Goal: Task Accomplishment & Management: Complete application form

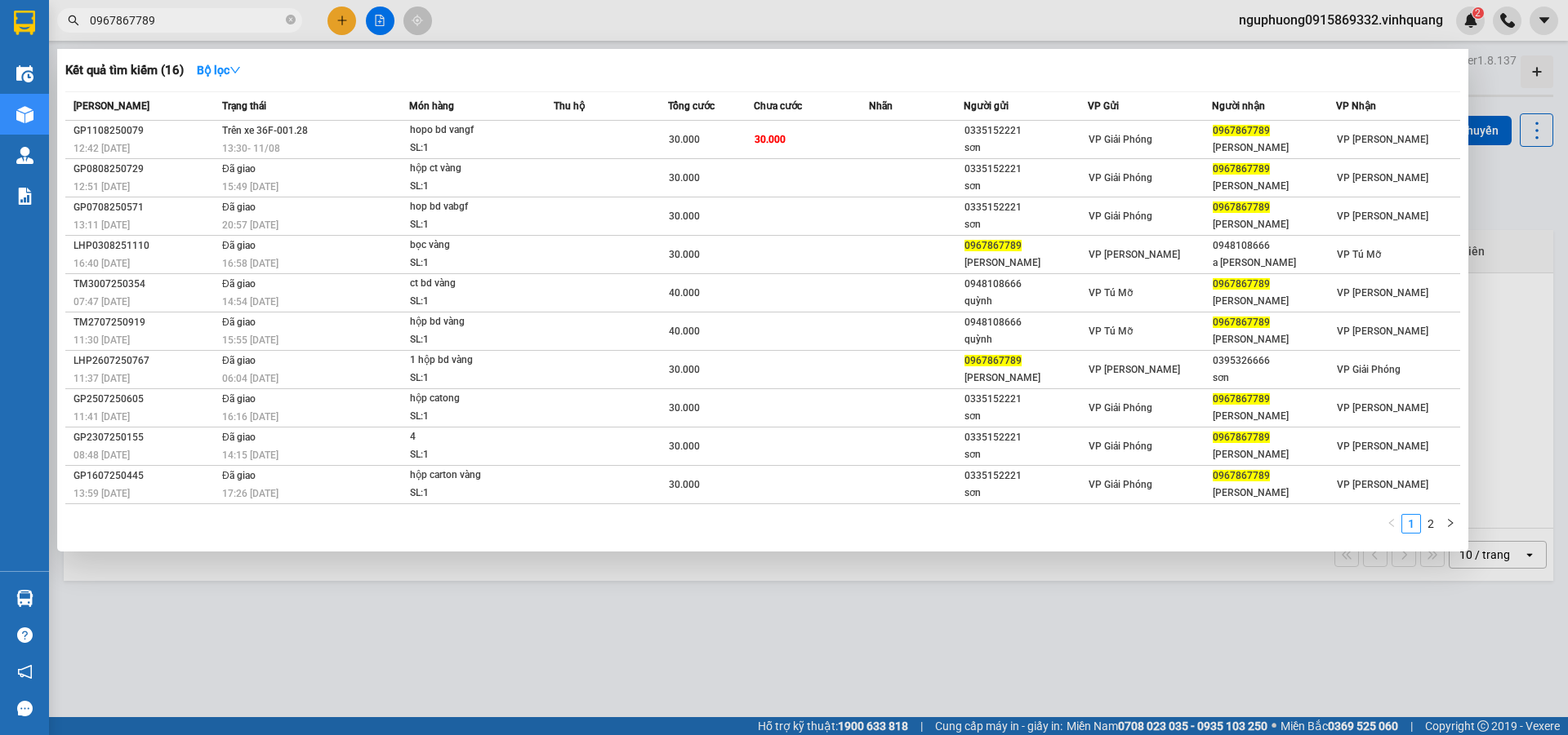
drag, startPoint x: 0, startPoint y: 0, endPoint x: 290, endPoint y: 21, distance: 290.8
click at [290, 21] on icon "close-circle" at bounding box center [291, 20] width 10 height 10
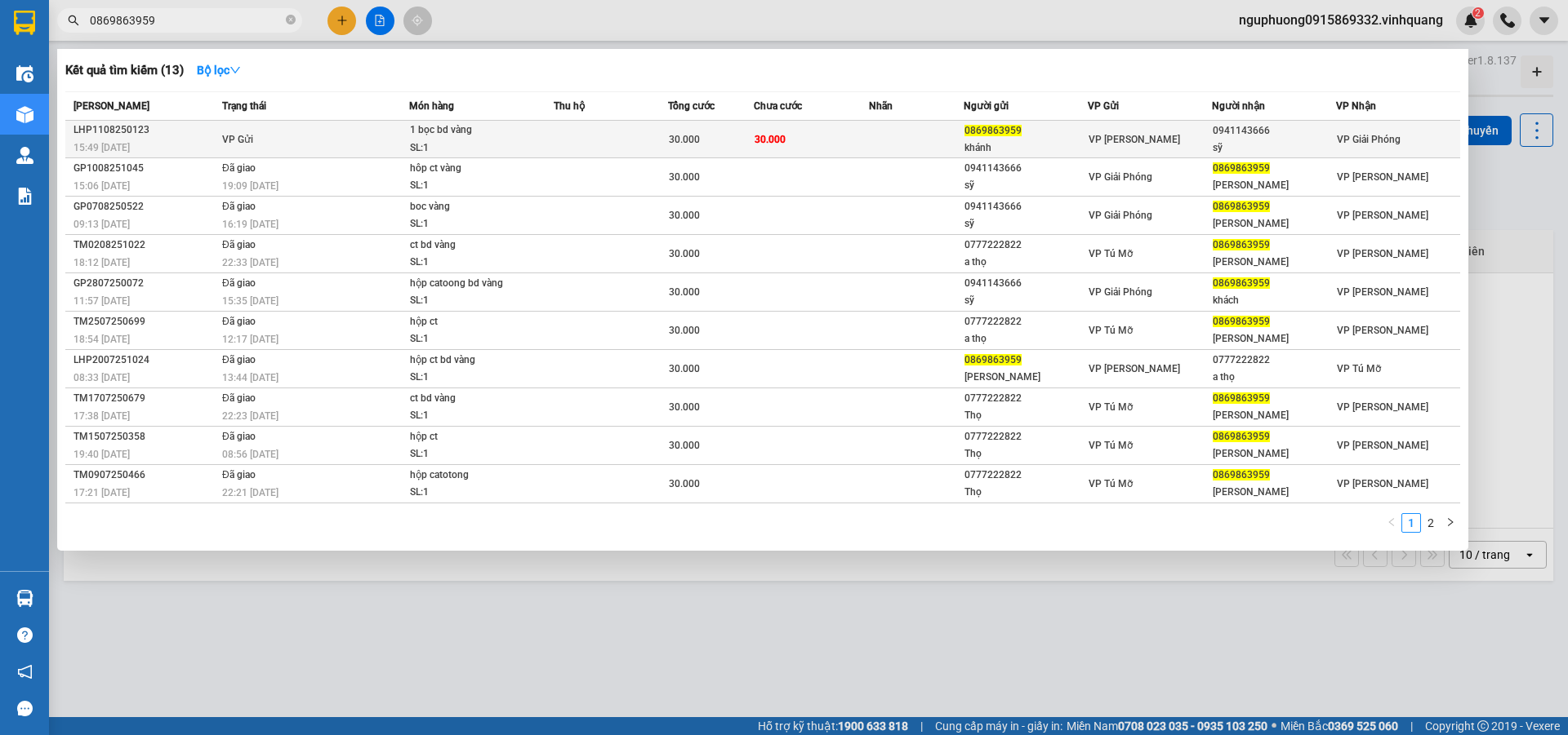
type input "0869863959"
click at [488, 134] on div "1 bọc bd vàng" at bounding box center [471, 131] width 122 height 18
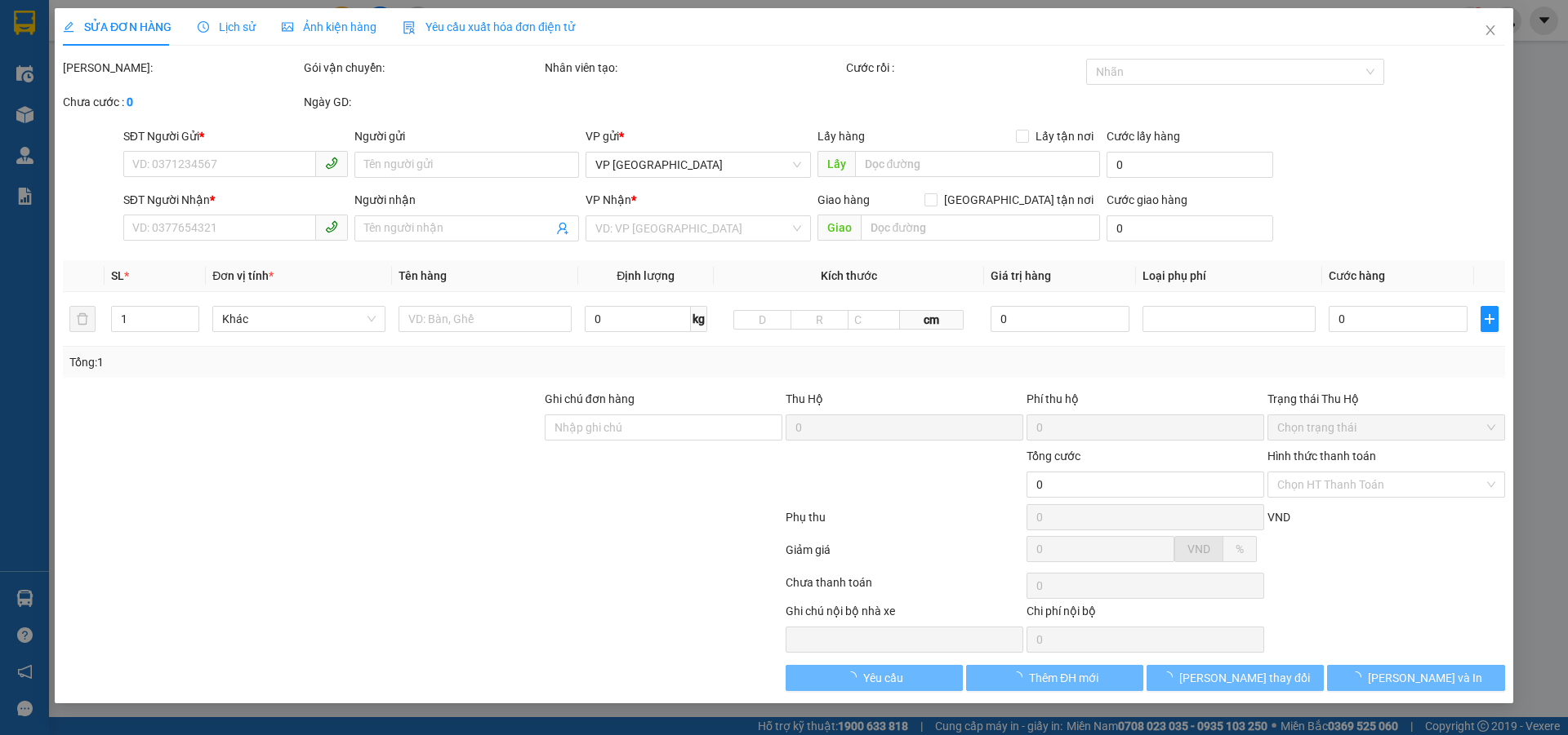
type input "0869863959"
type input "khánh"
type input "0941143666"
type input "sỹ"
type input "30.000"
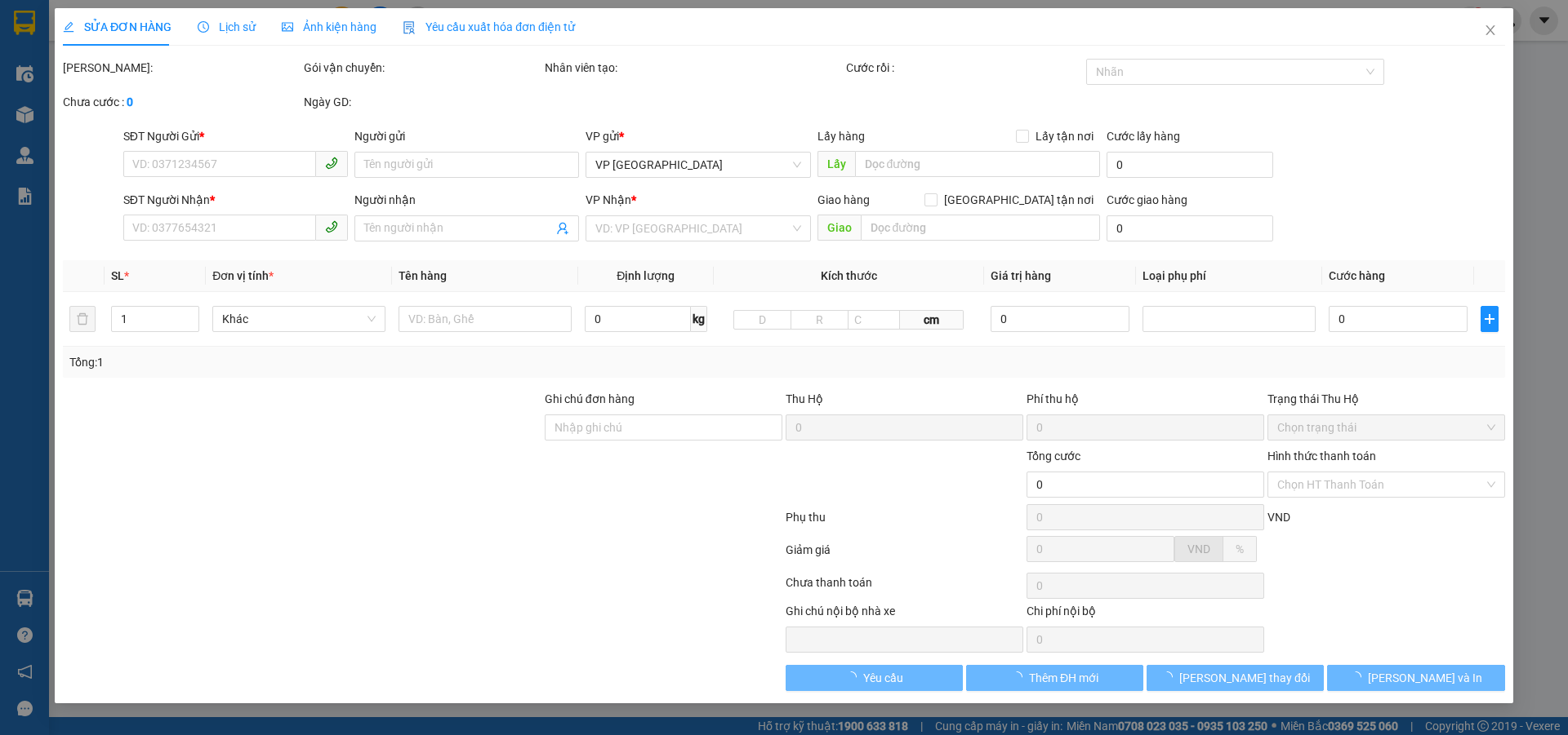
type input "30.000"
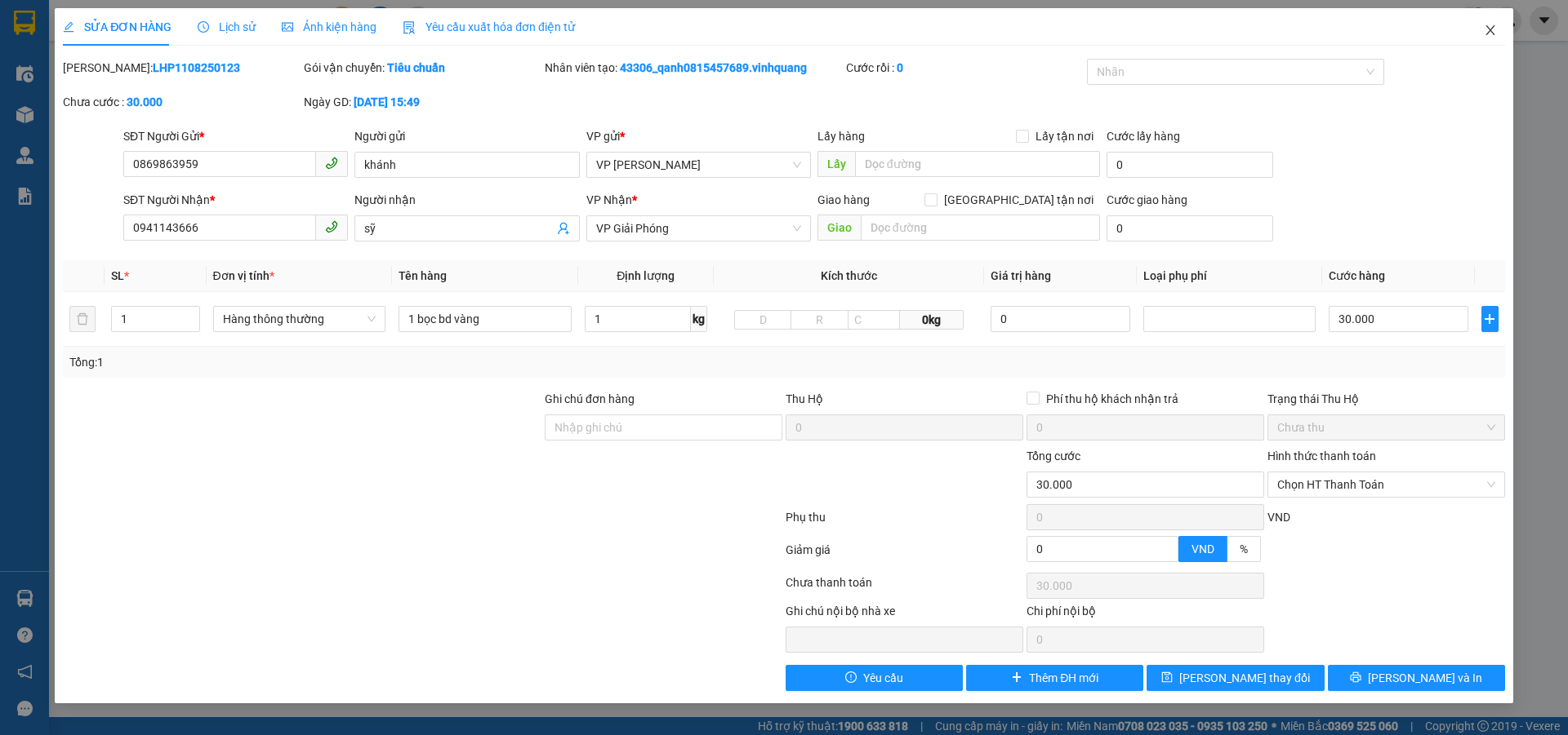
click at [1488, 29] on icon "close" at bounding box center [1490, 30] width 9 height 10
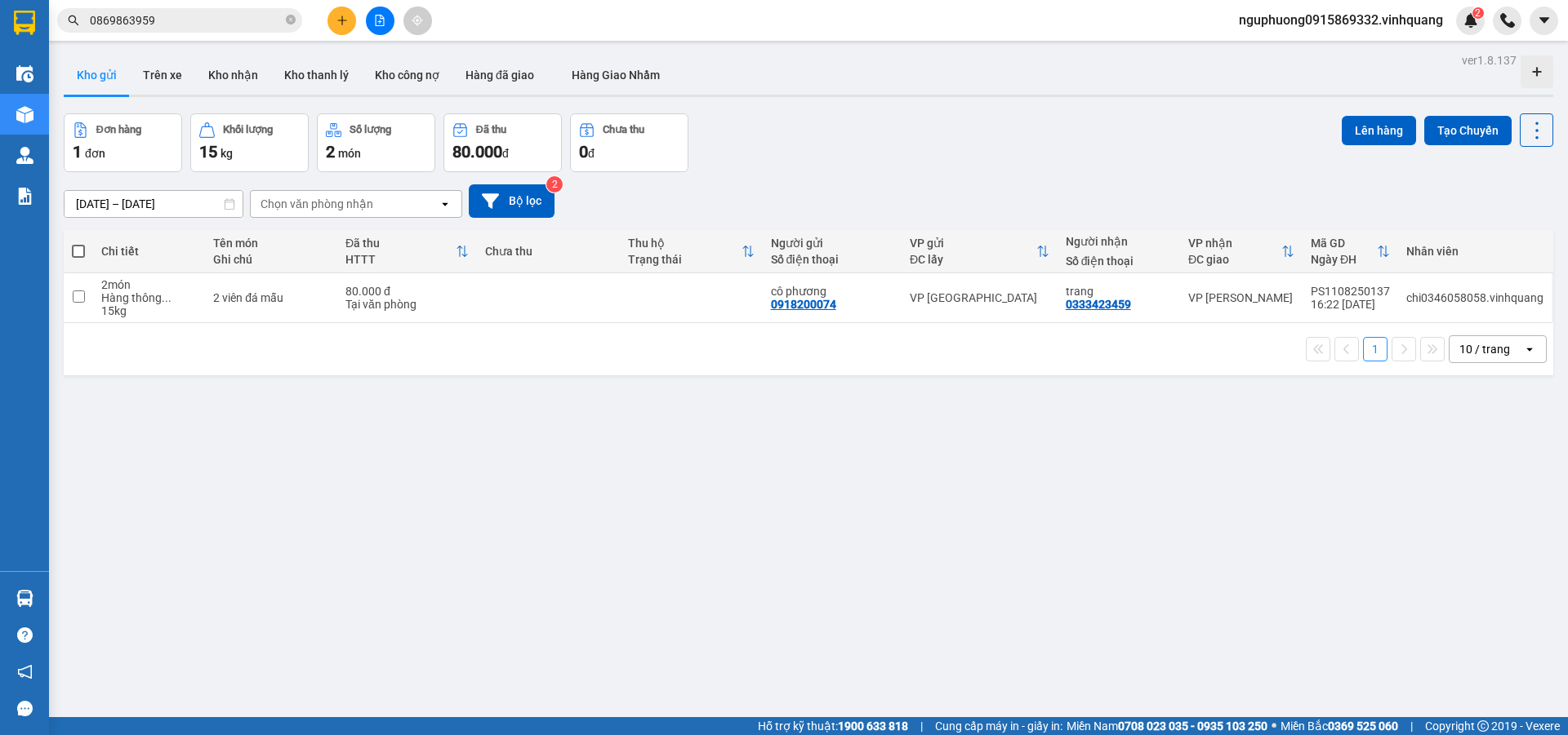
click at [169, 22] on input "0869863959" at bounding box center [186, 21] width 193 height 18
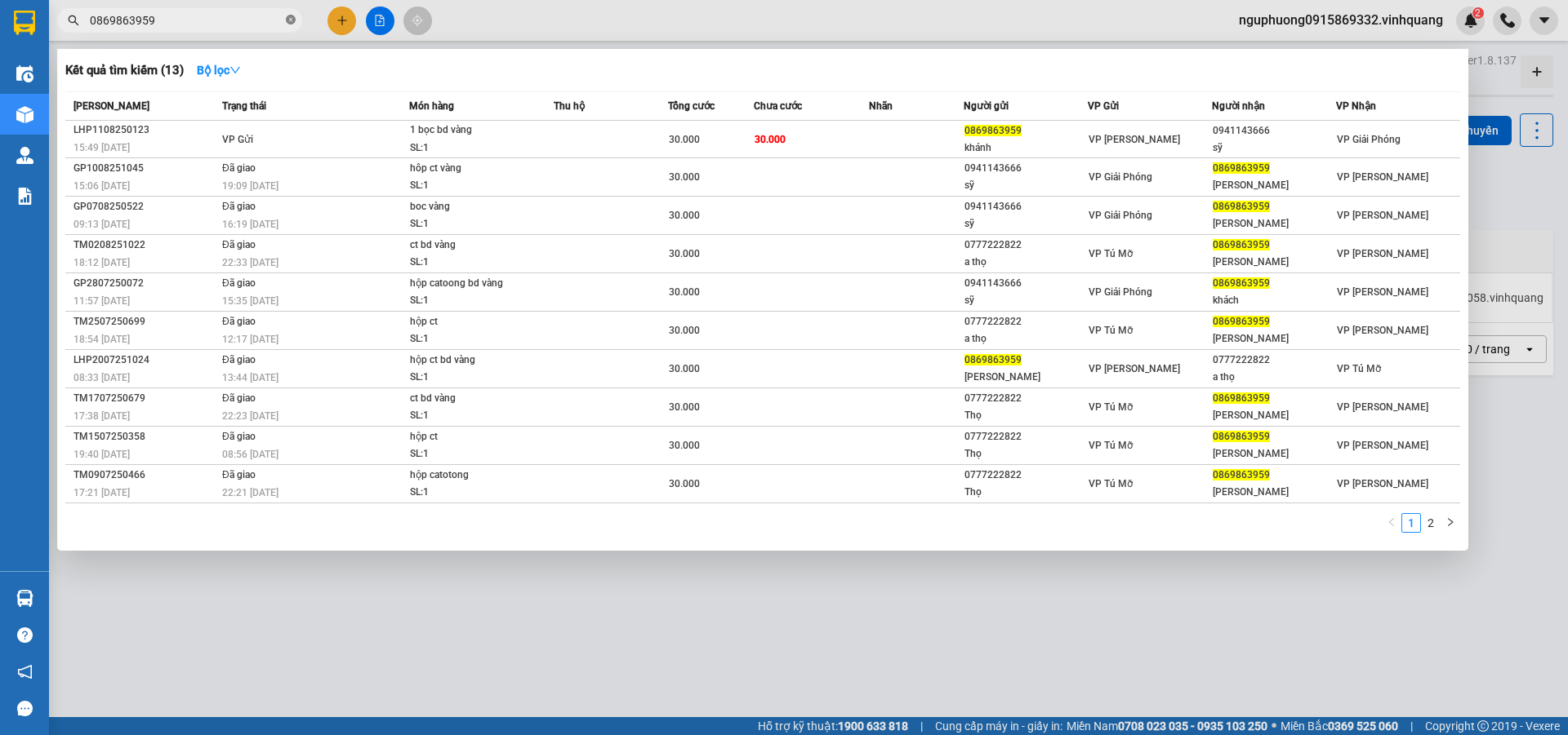
click at [289, 20] on icon "close-circle" at bounding box center [291, 20] width 10 height 10
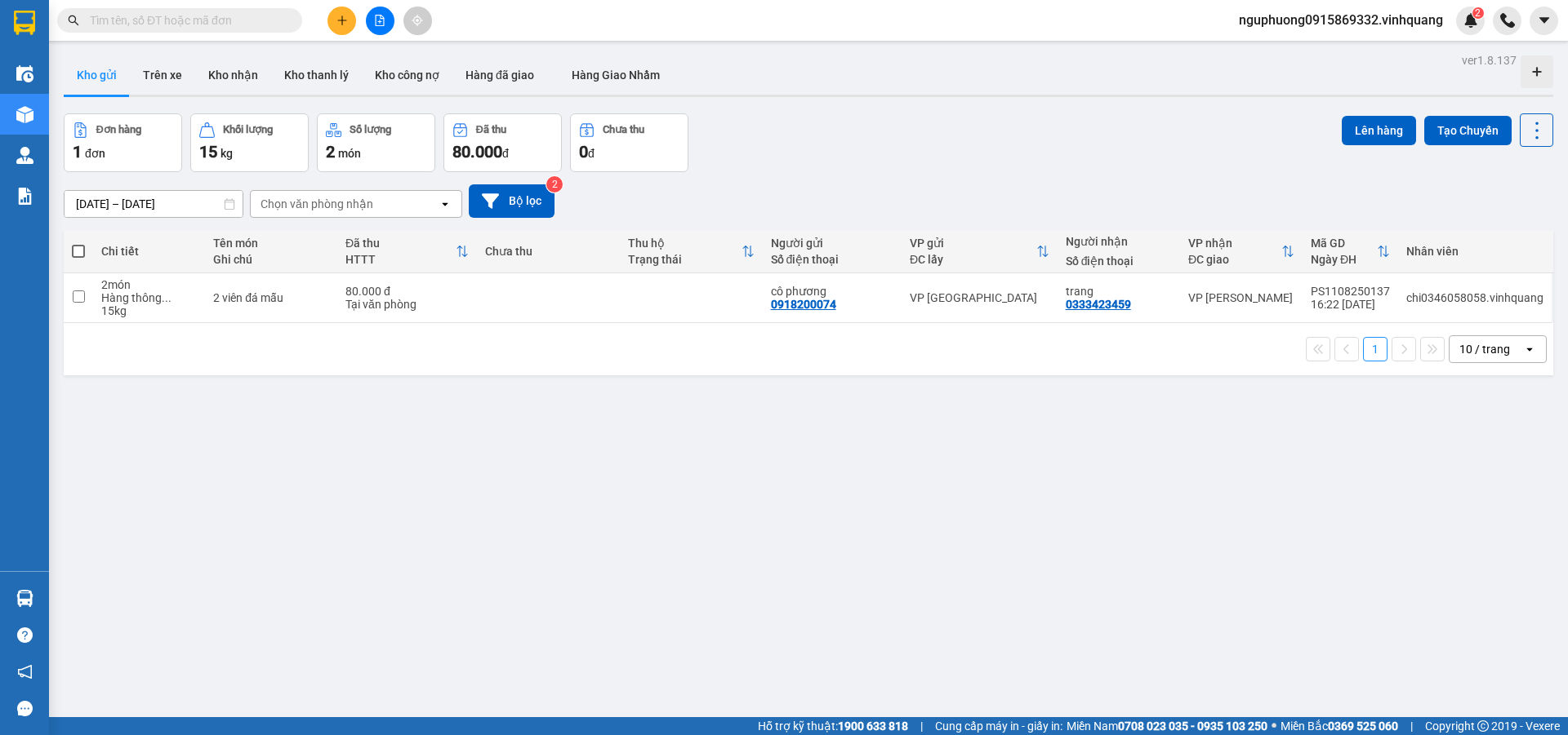
paste input "0969277298"
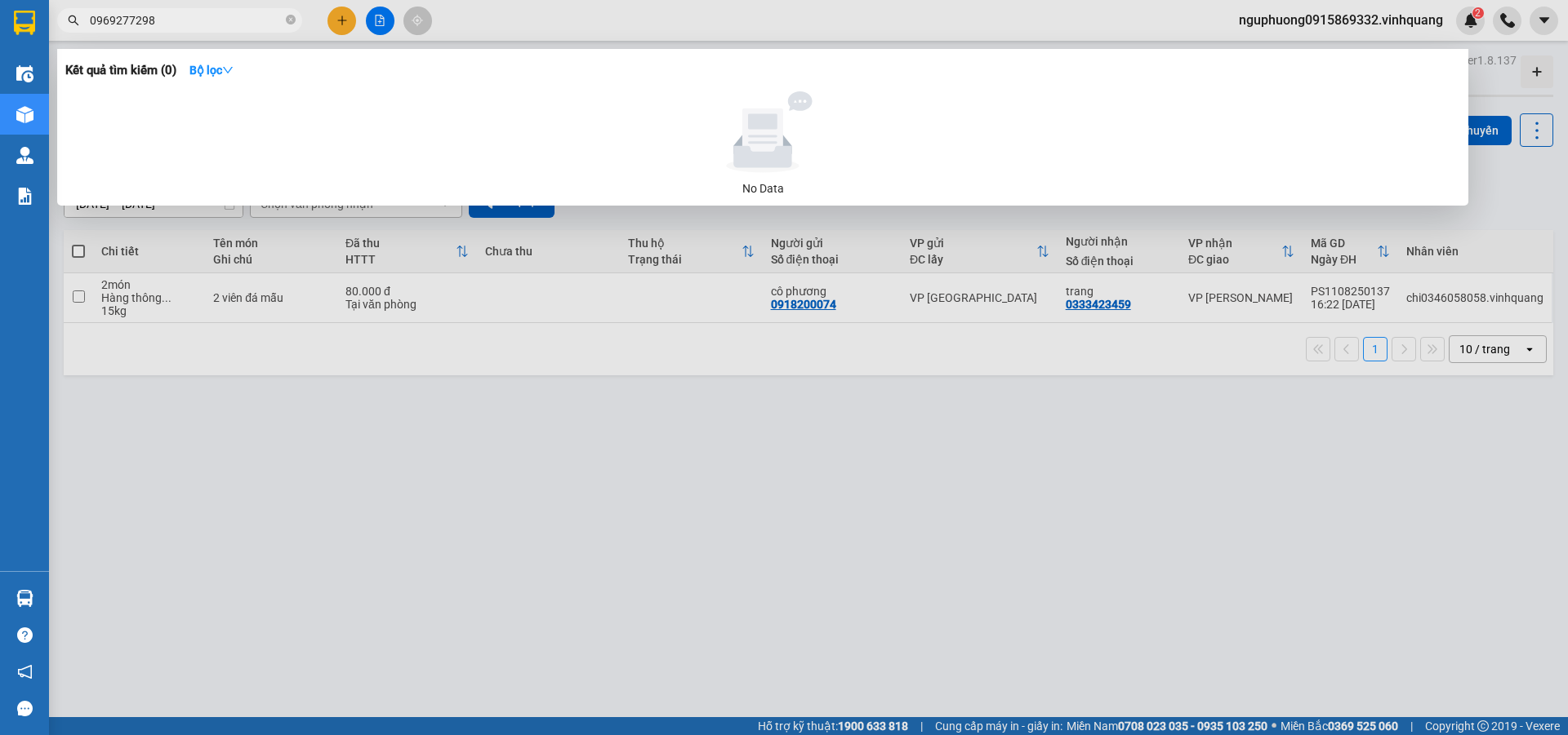
type input "0969277298"
click at [290, 21] on icon "close-circle" at bounding box center [291, 20] width 10 height 10
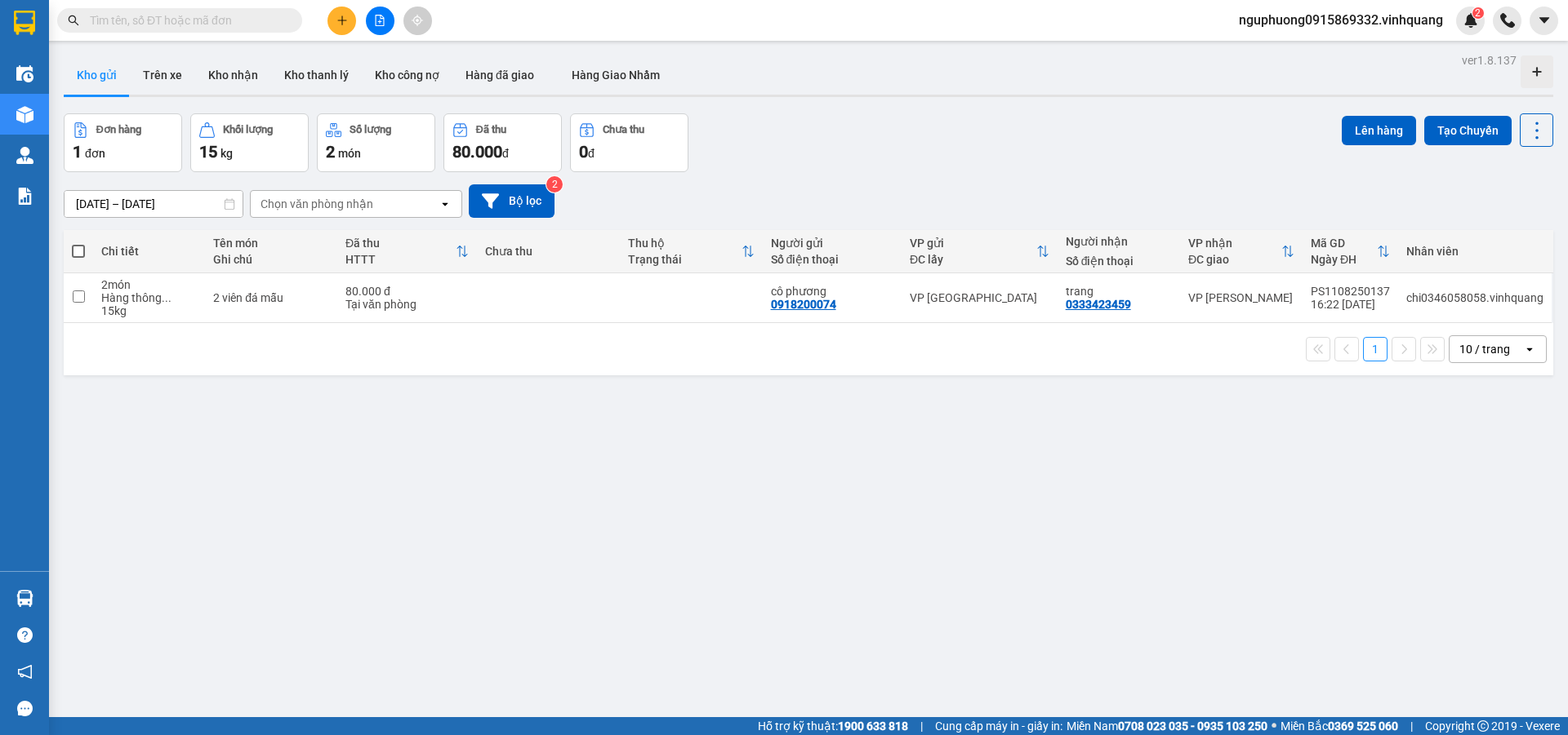
click at [129, 22] on input "text" at bounding box center [186, 21] width 193 height 18
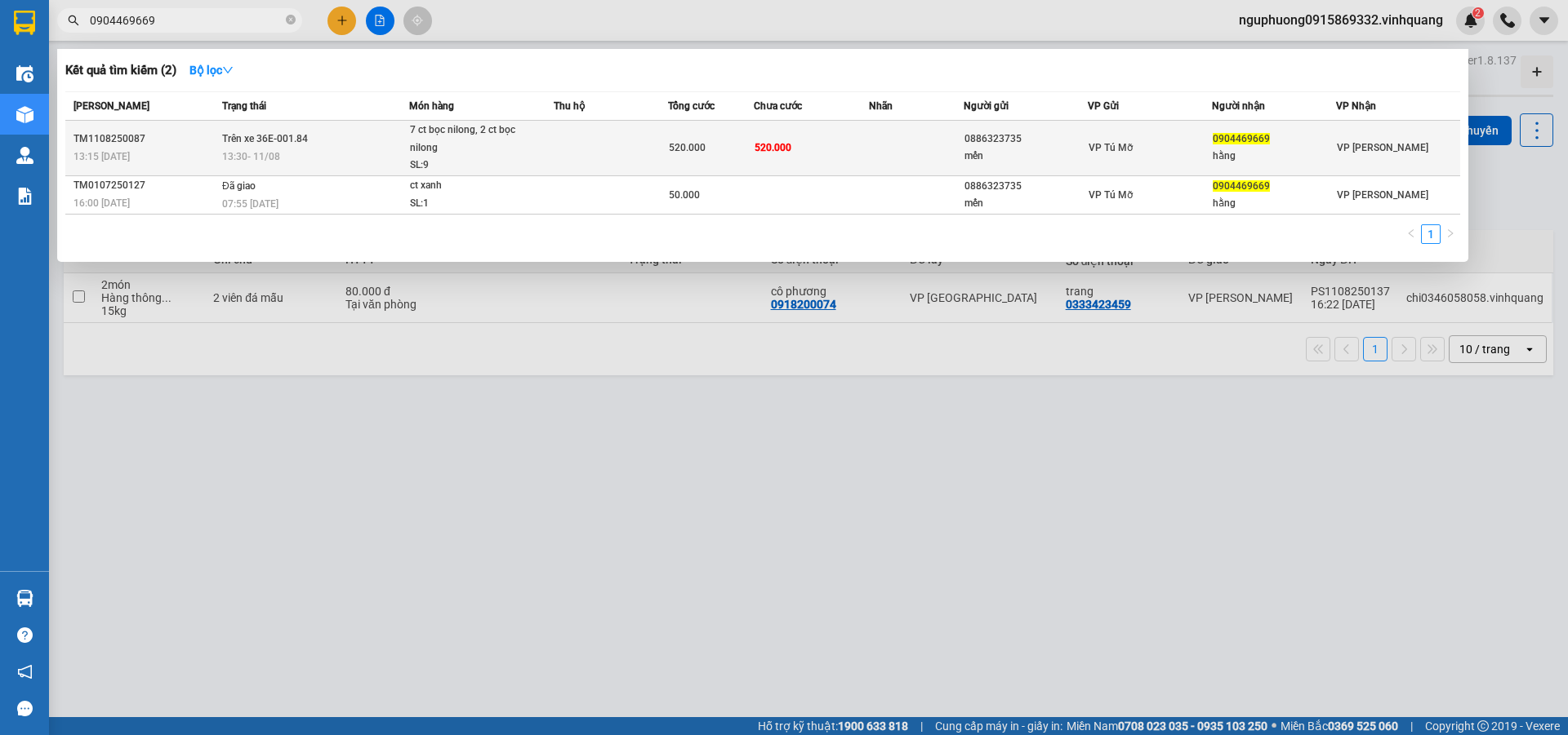
type input "0904469669"
click at [569, 148] on td at bounding box center [611, 148] width 114 height 56
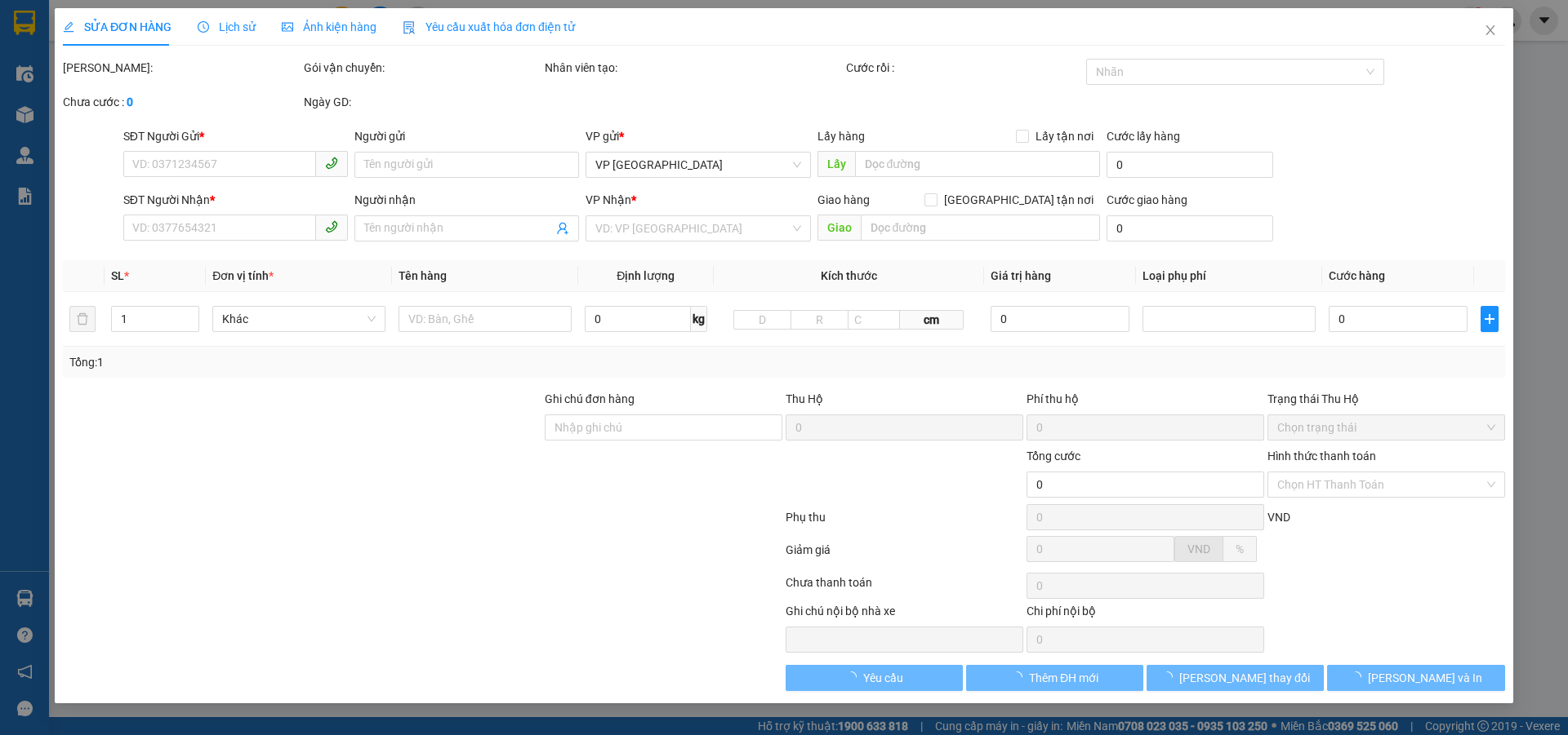
type input "0886323735"
type input "mến"
type input "0904469669"
type input "hằng"
type input "520.000"
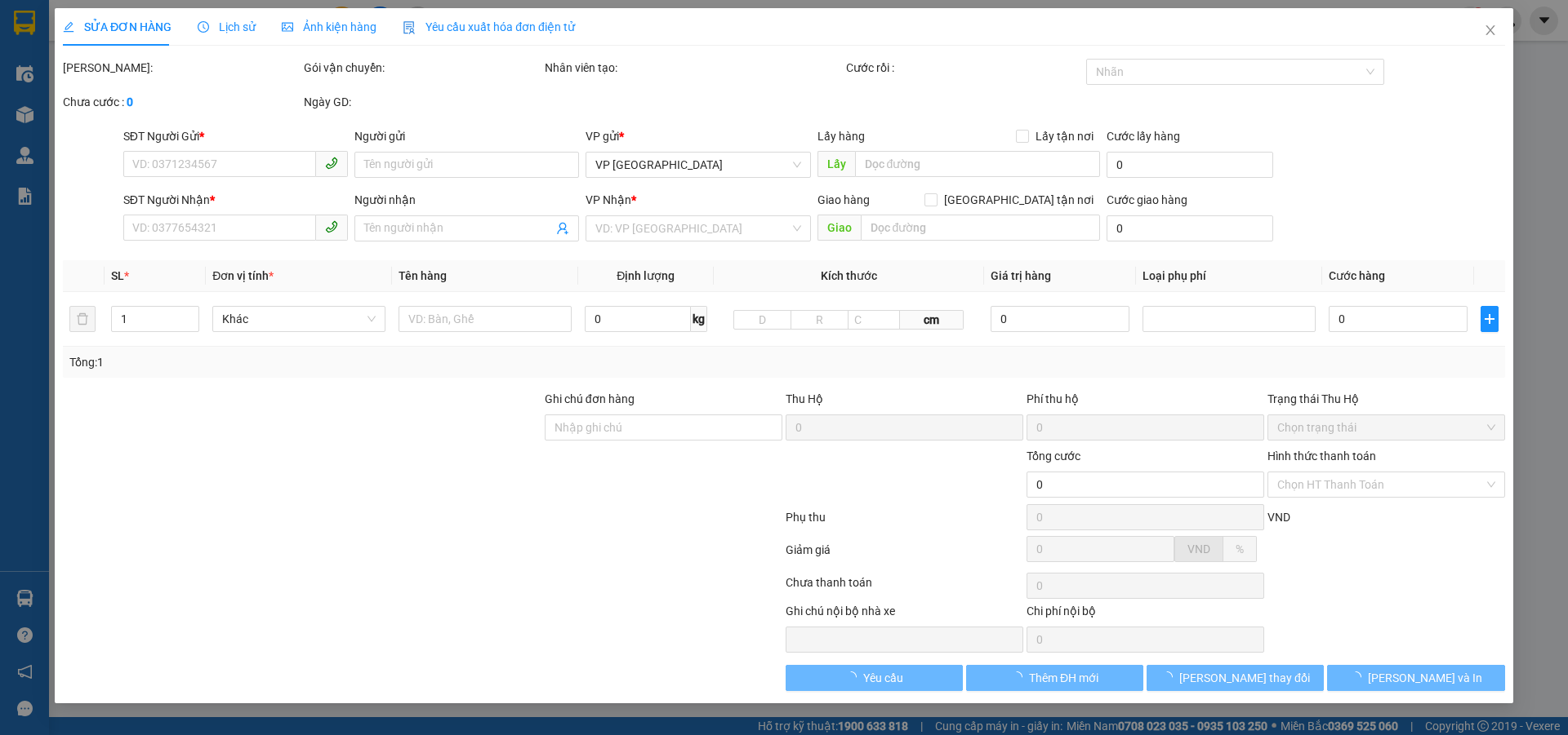
type input "520.000"
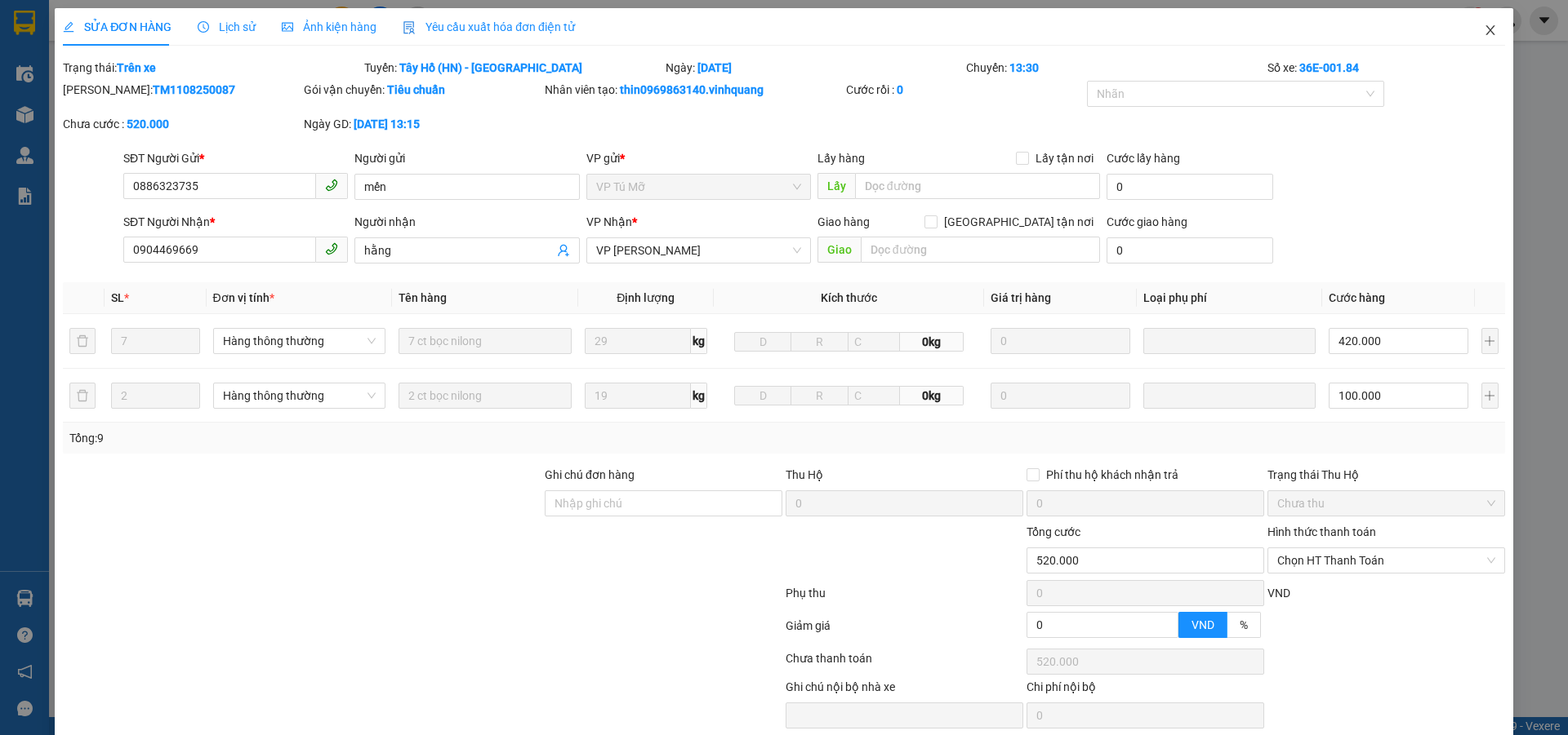
click at [1486, 32] on icon "close" at bounding box center [1490, 30] width 9 height 10
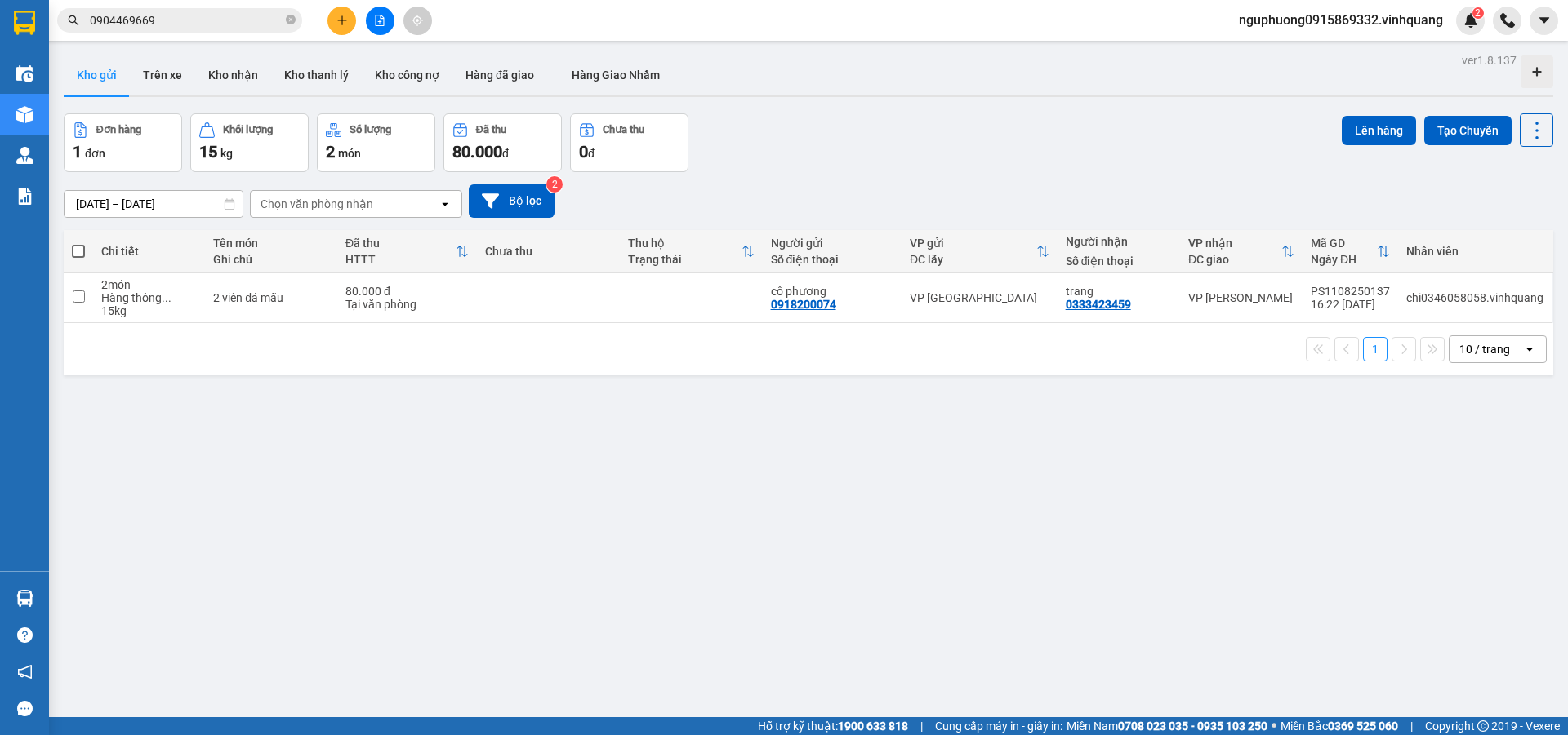
click at [188, 22] on input "0904469669" at bounding box center [186, 21] width 193 height 18
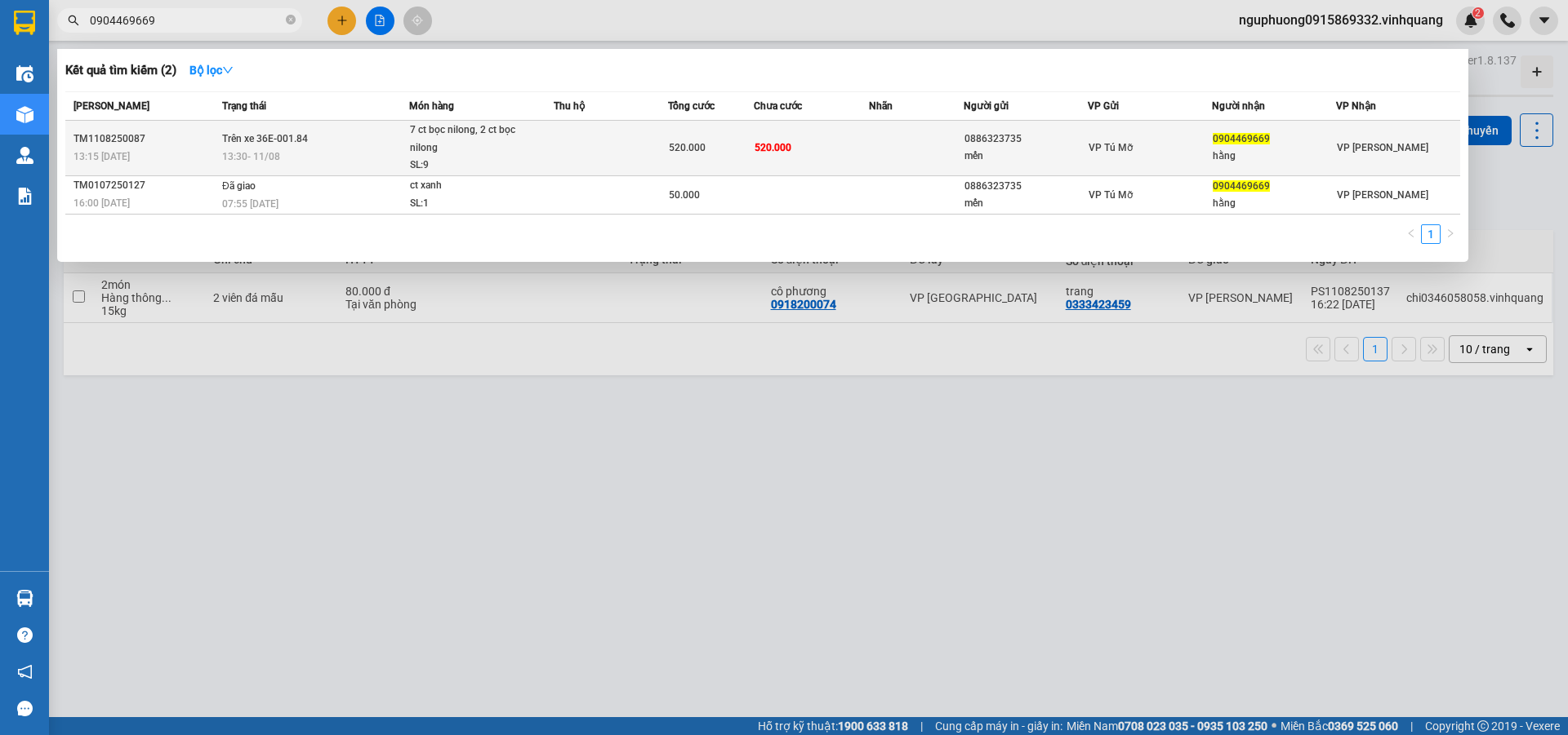
click at [515, 139] on div "7 ct bọc nilong, 2 ct bọc nilong" at bounding box center [471, 139] width 122 height 35
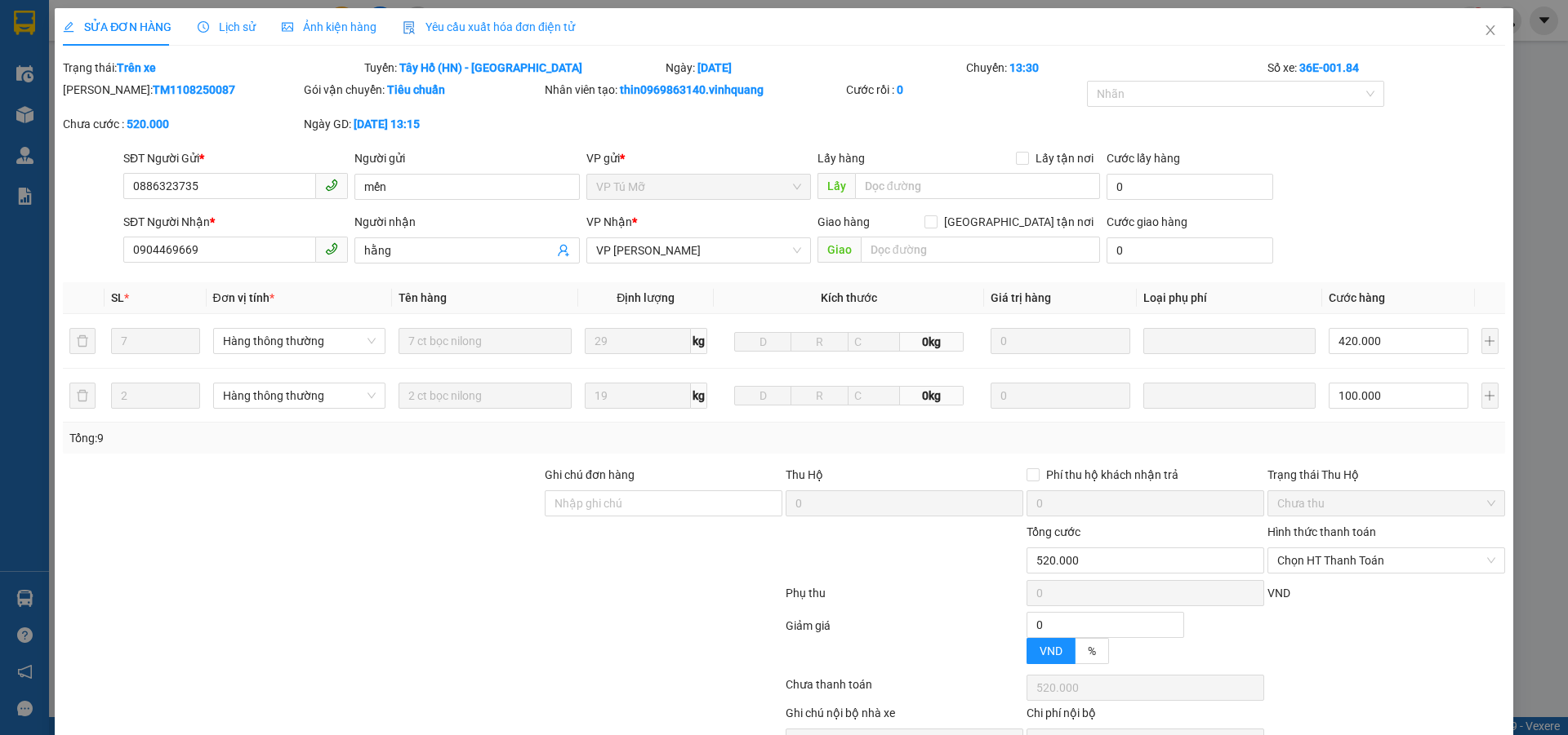
type input "0886323735"
type input "mến"
type input "0904469669"
type input "hằng"
type input "520.000"
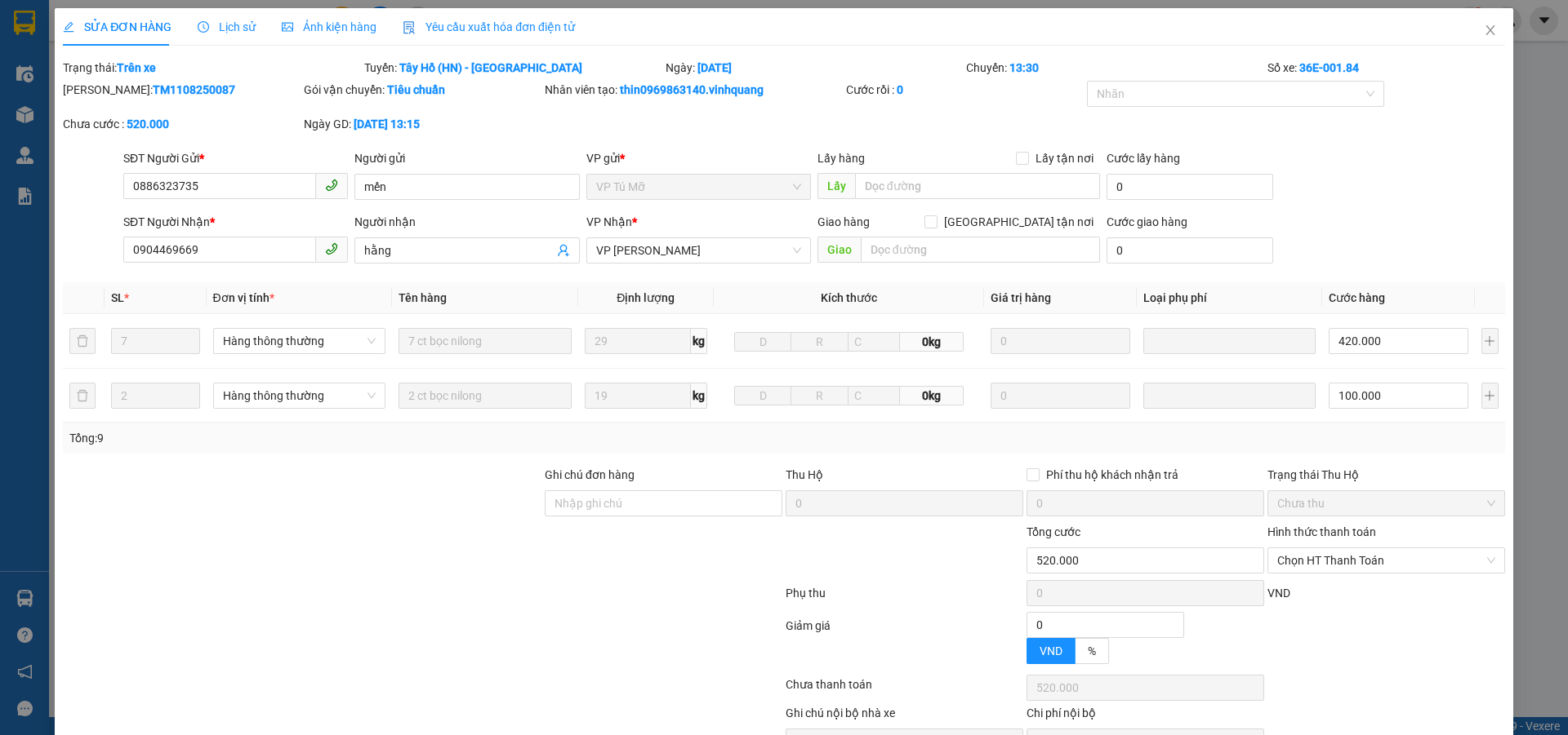
type input "520.000"
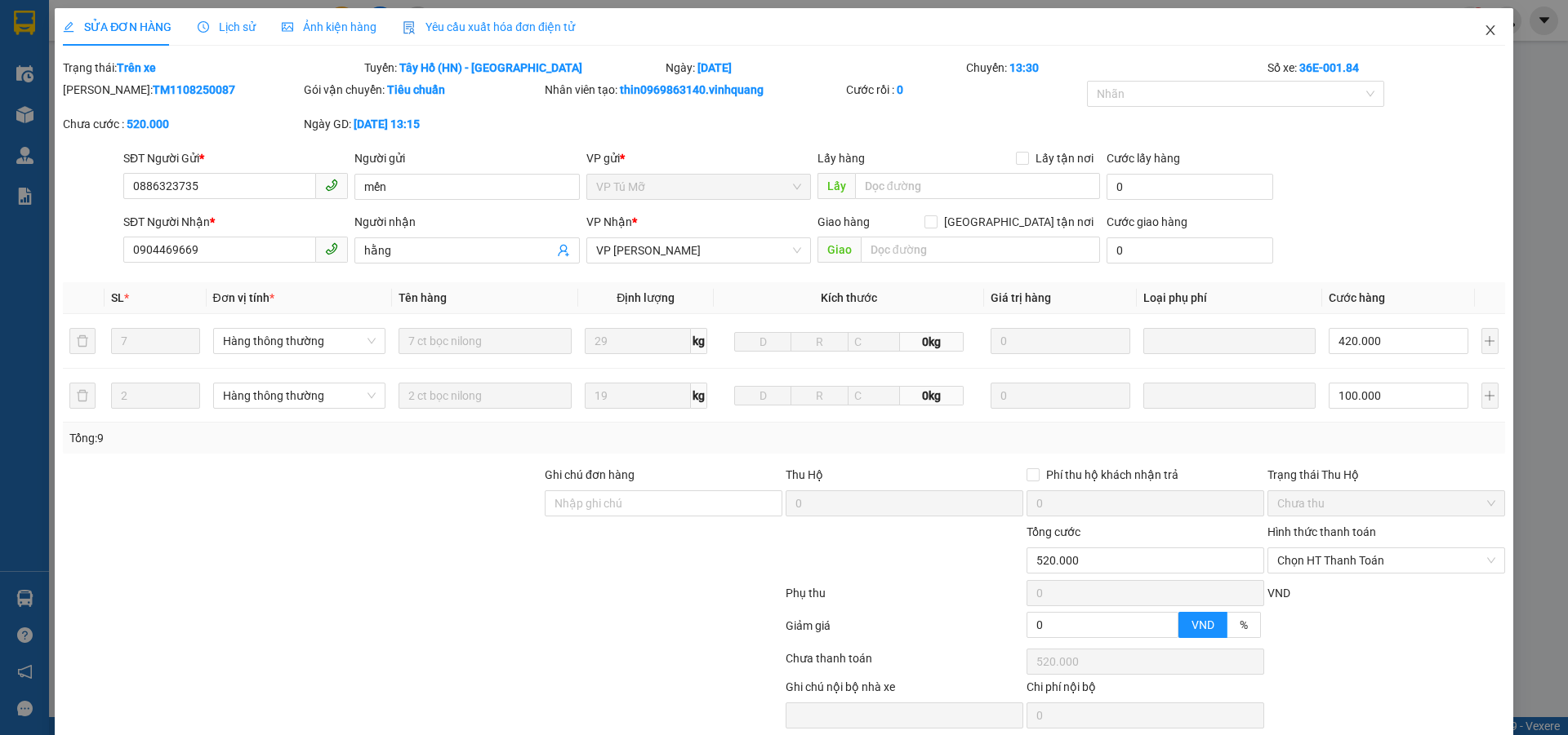
click at [1484, 36] on icon "close" at bounding box center [1491, 30] width 13 height 13
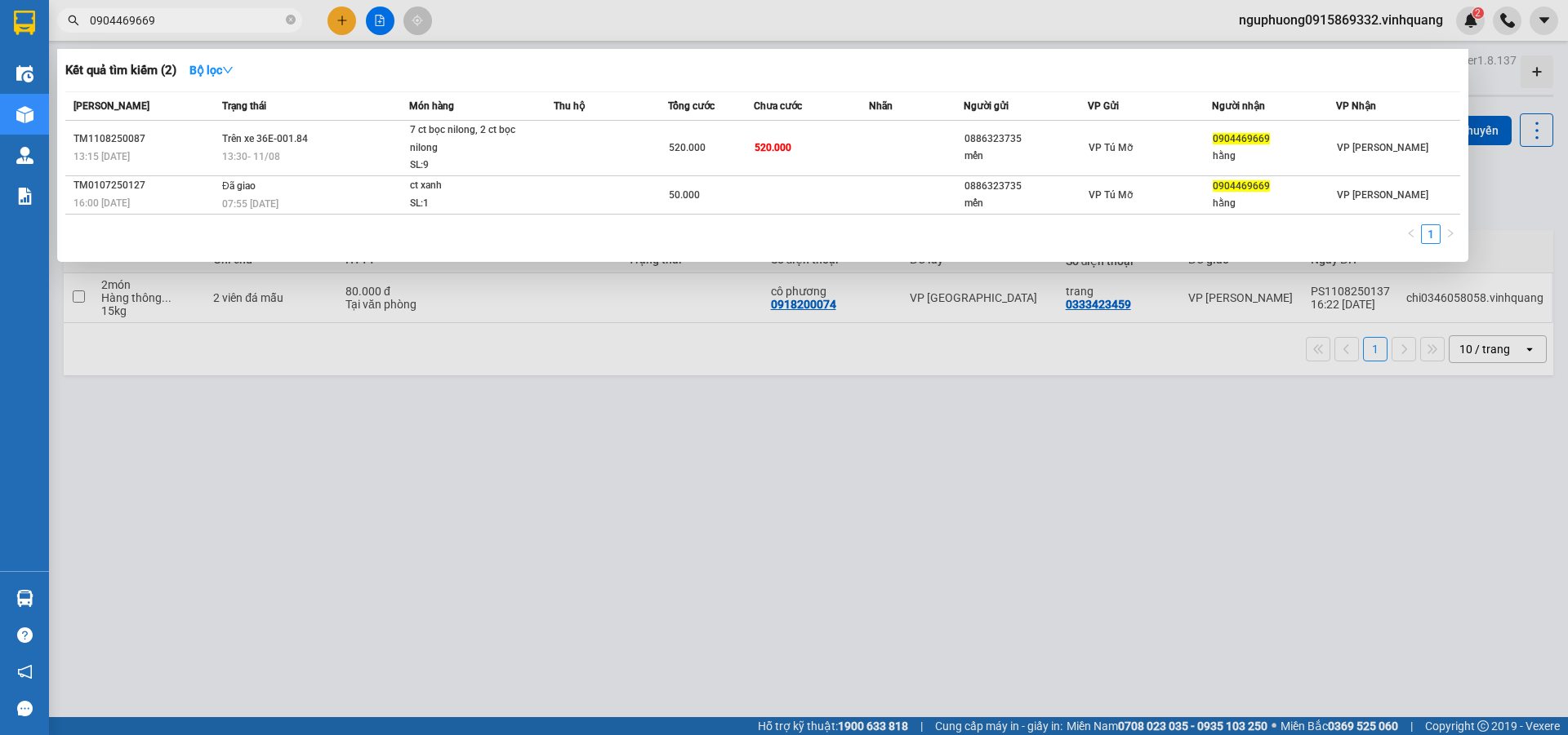
click at [191, 21] on input "0904469669" at bounding box center [186, 21] width 193 height 18
click at [290, 17] on icon "close-circle" at bounding box center [291, 20] width 10 height 10
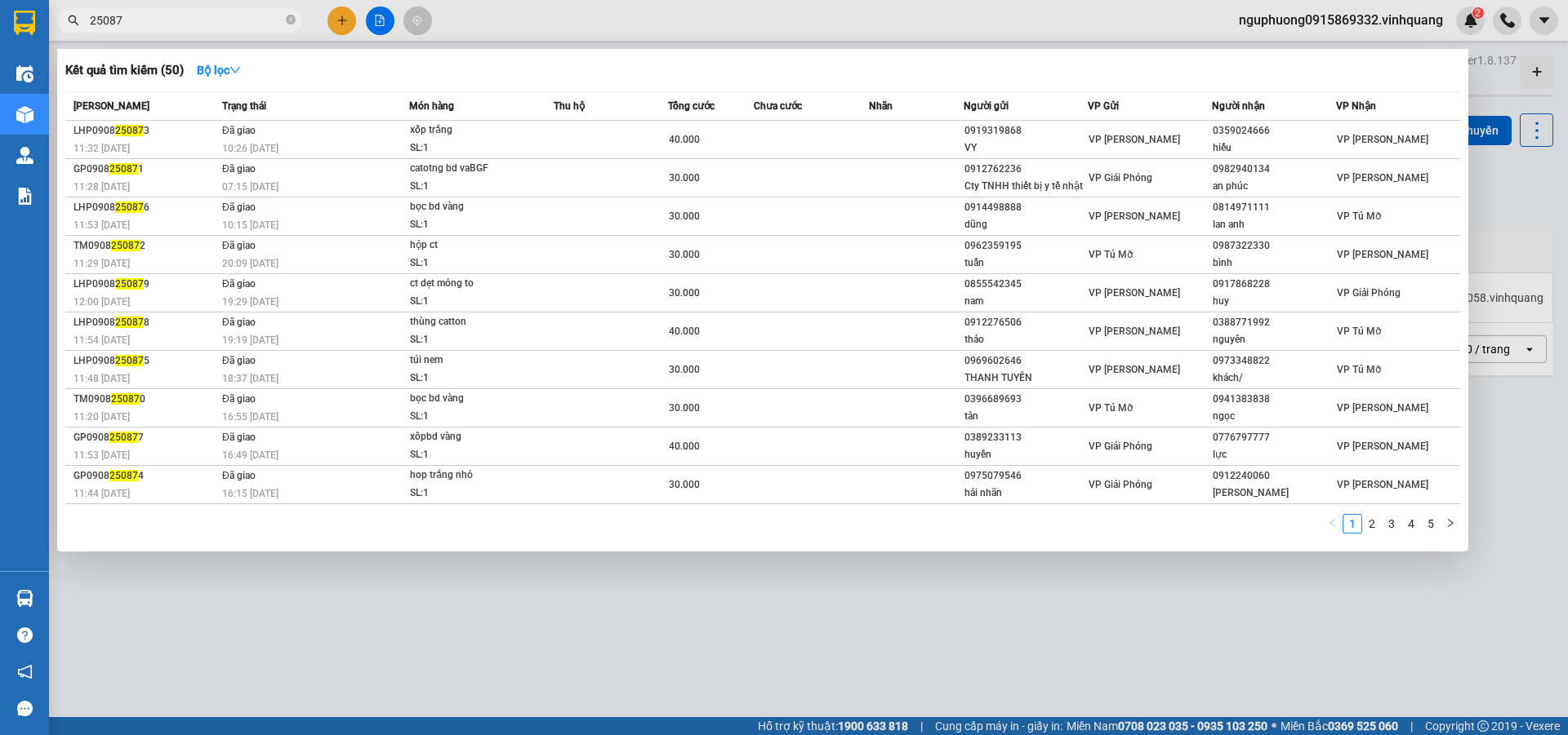
click at [108, 14] on input "25087" at bounding box center [186, 21] width 193 height 18
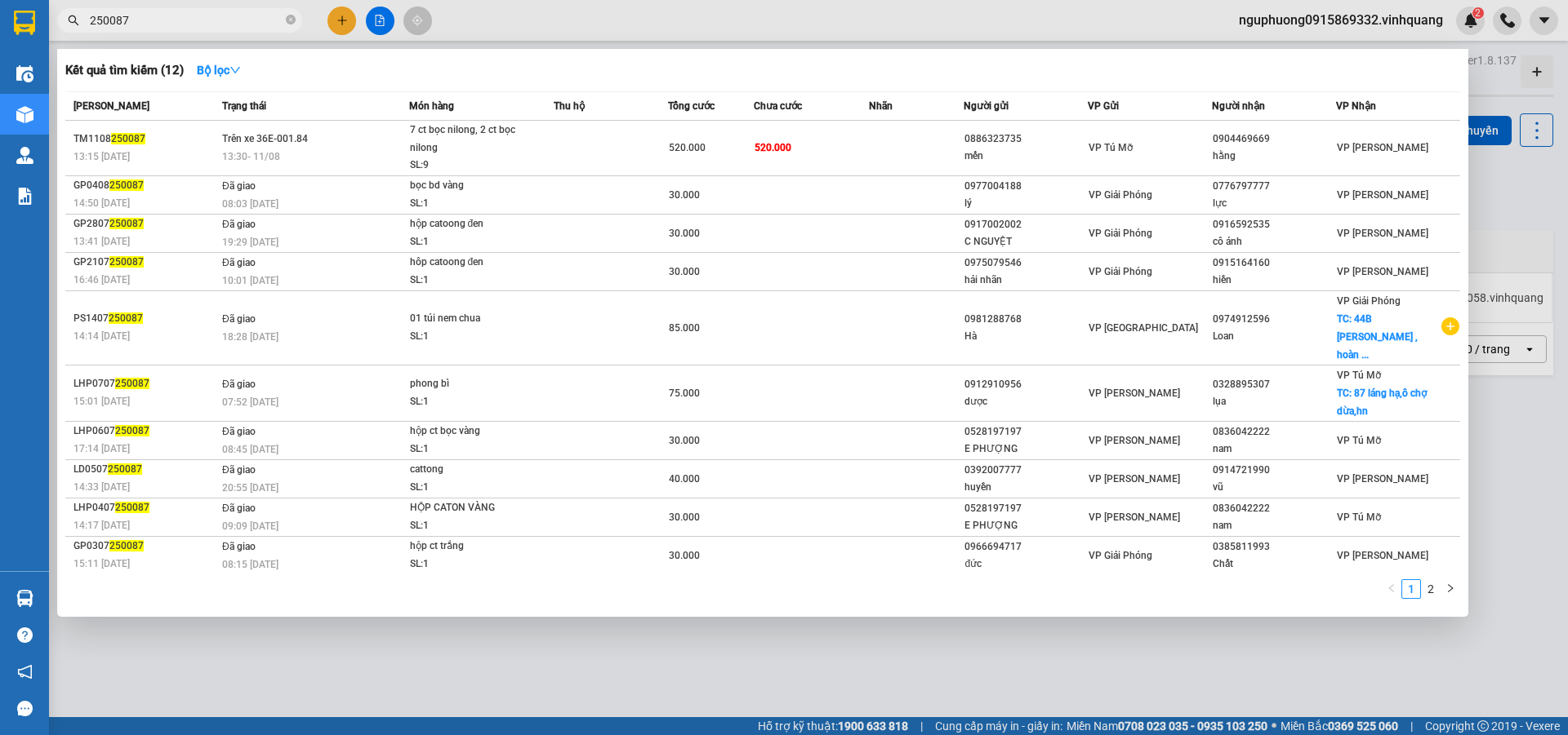
type input "250087"
click at [291, 16] on icon "close-circle" at bounding box center [291, 20] width 10 height 10
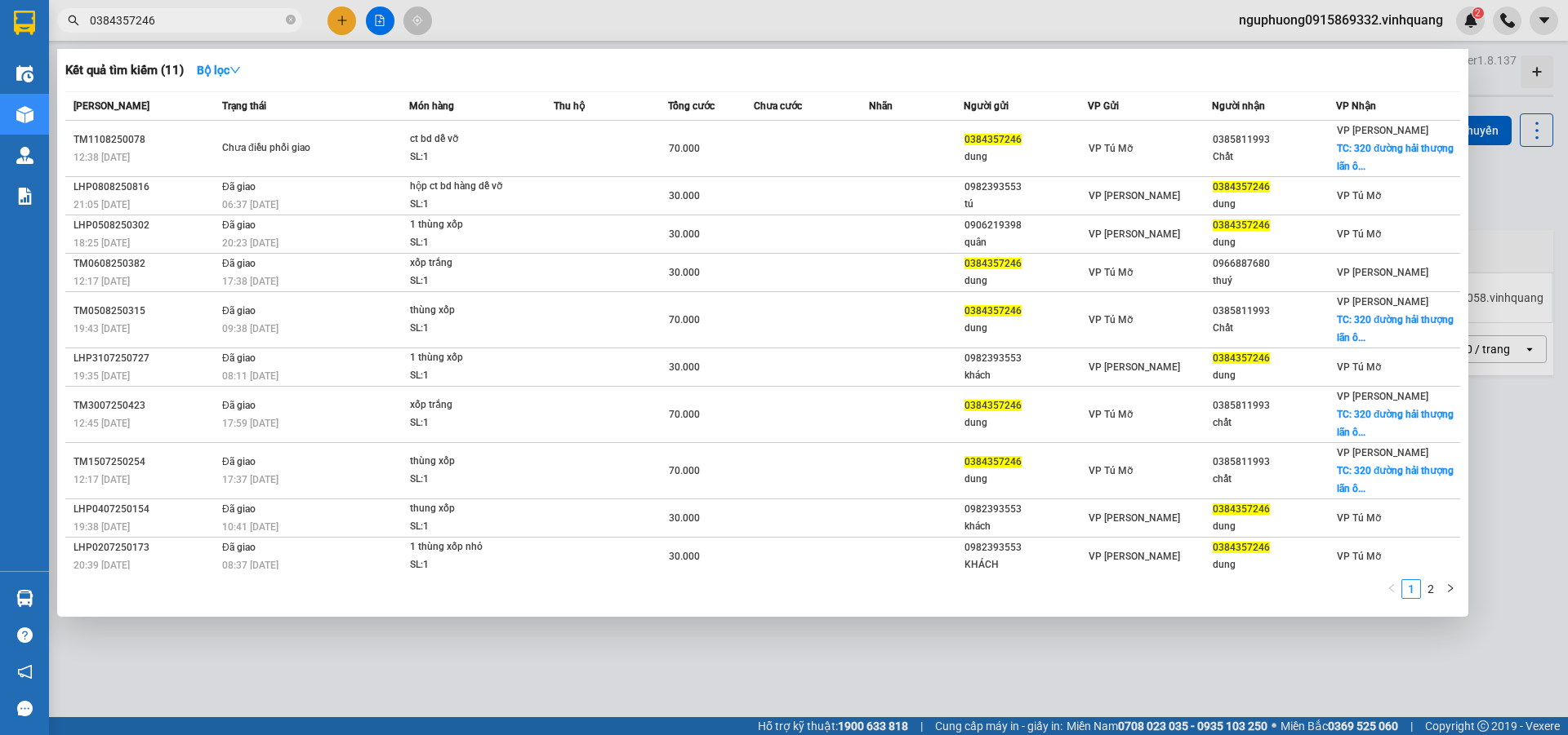
type input "0384357246"
click at [293, 18] on icon "close-circle" at bounding box center [291, 20] width 10 height 10
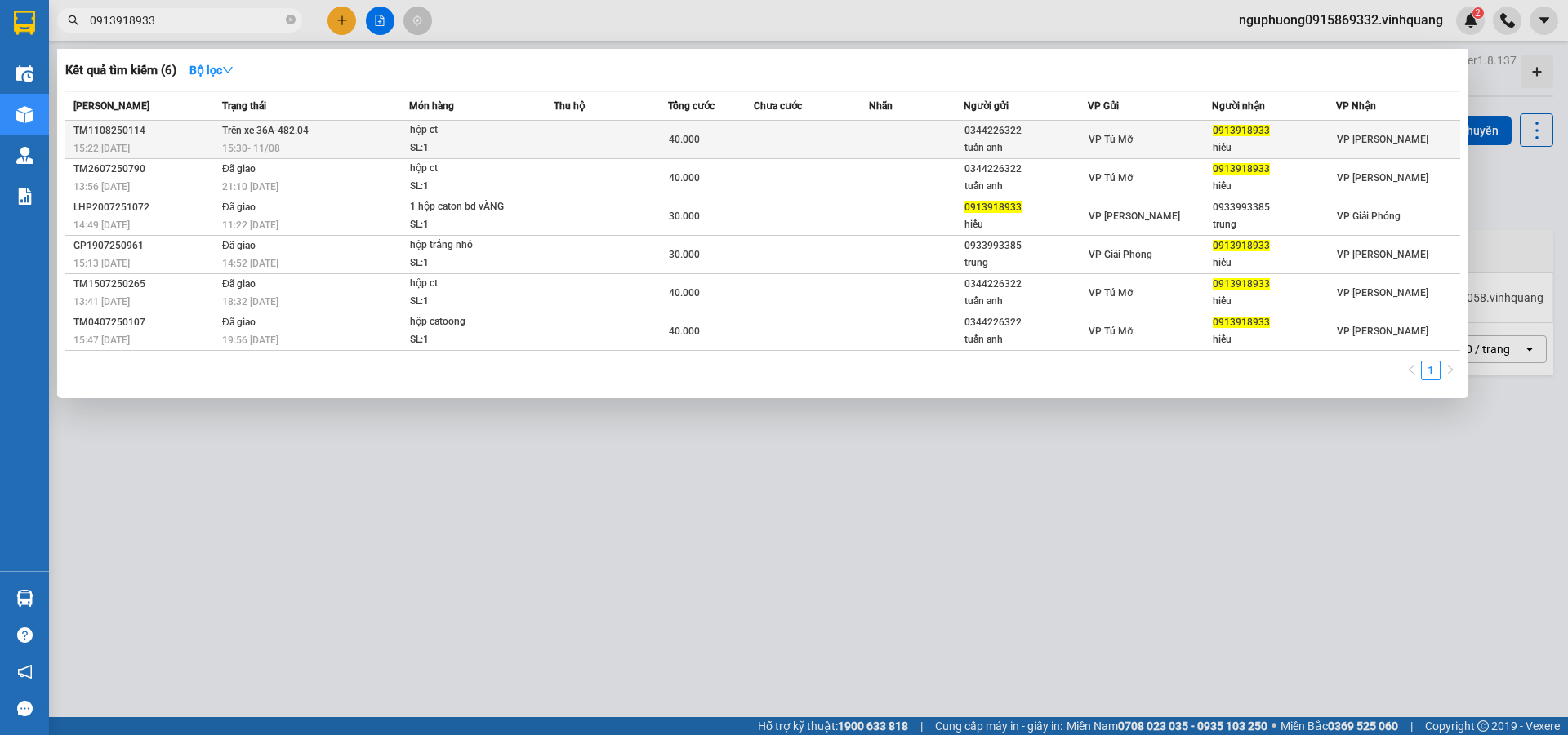
type input "0913918933"
click at [581, 152] on td at bounding box center [611, 140] width 114 height 38
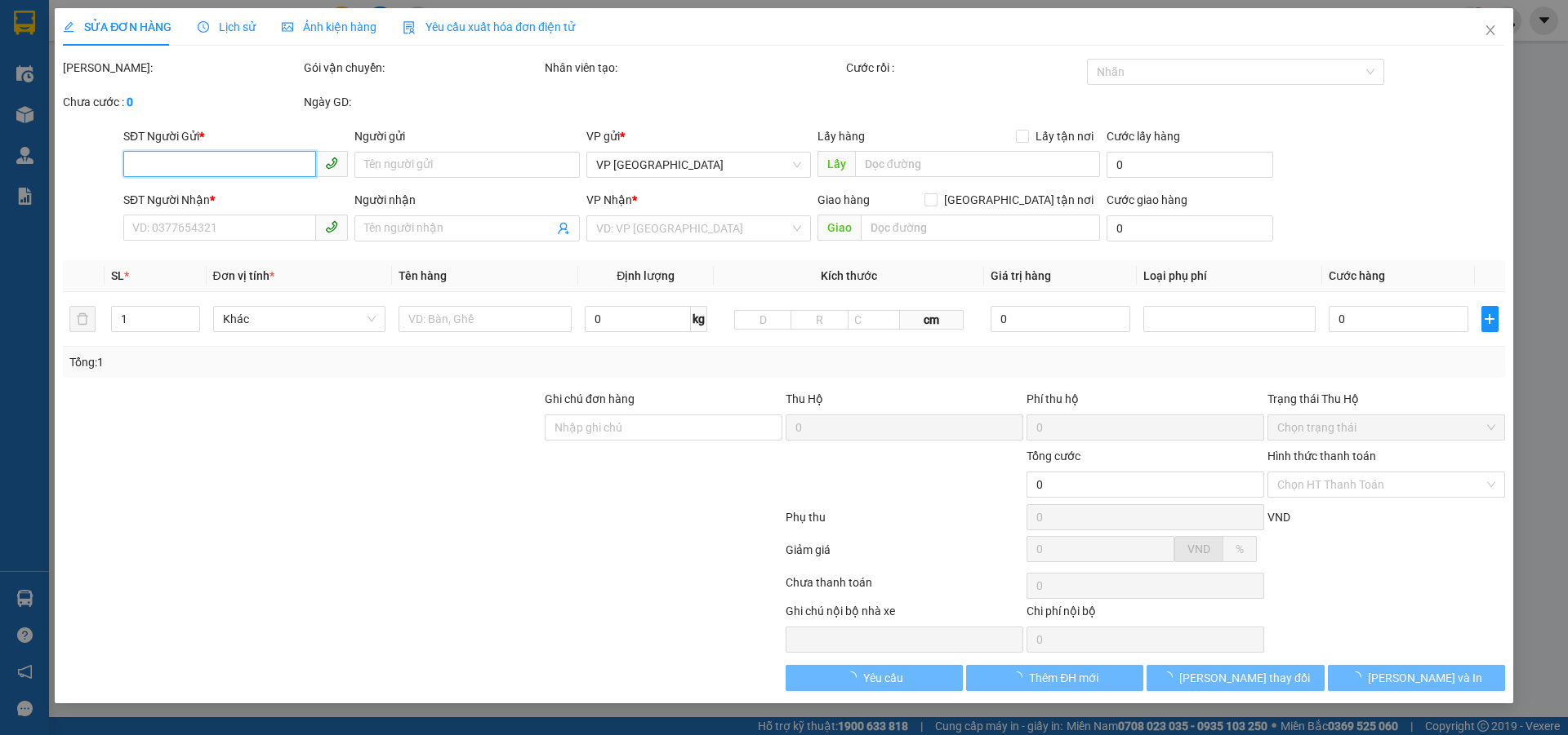
type input "0344226322"
type input "tuấn anh"
type input "0913918933"
type input "hiếu"
type input "40.000"
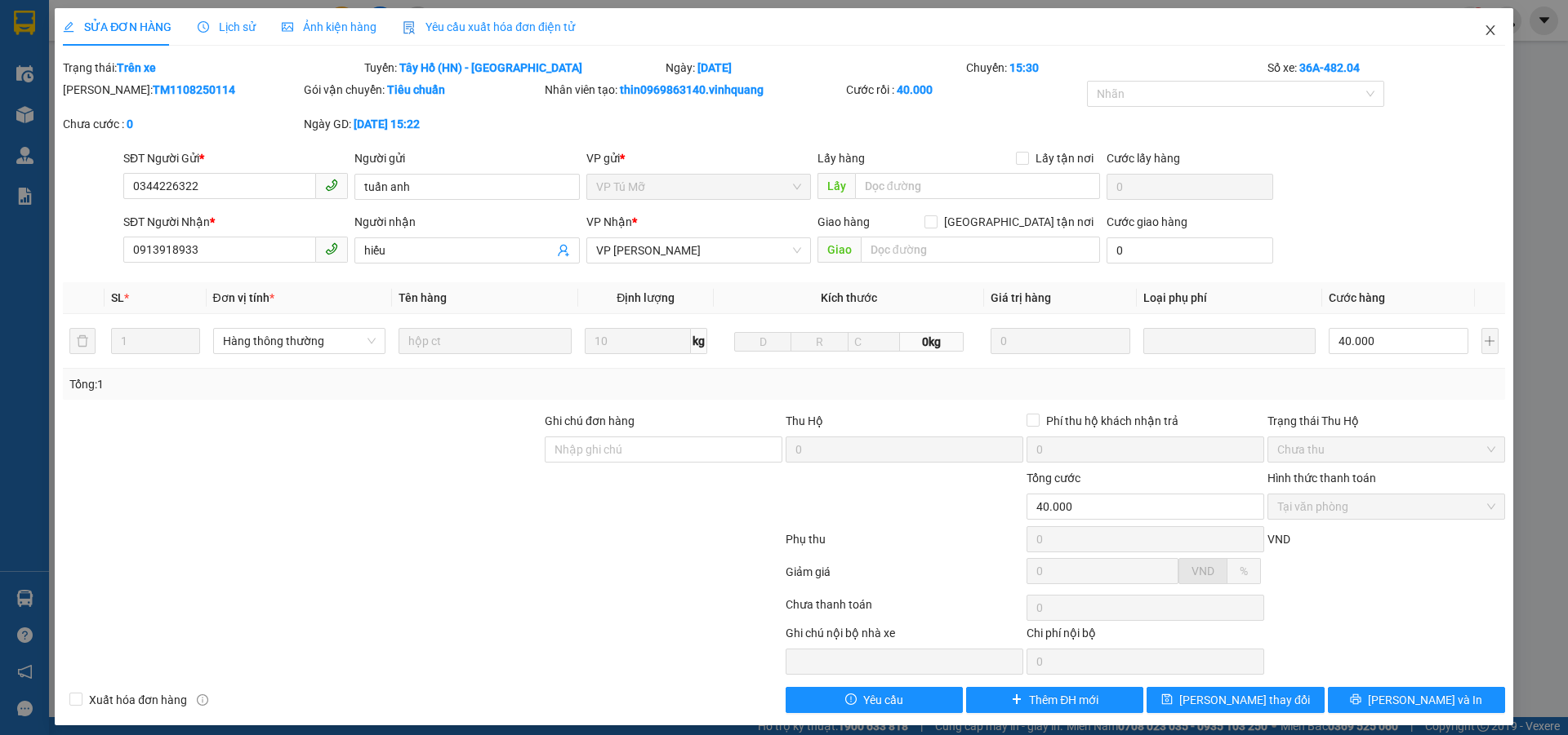
click at [1484, 29] on icon "close" at bounding box center [1491, 30] width 13 height 13
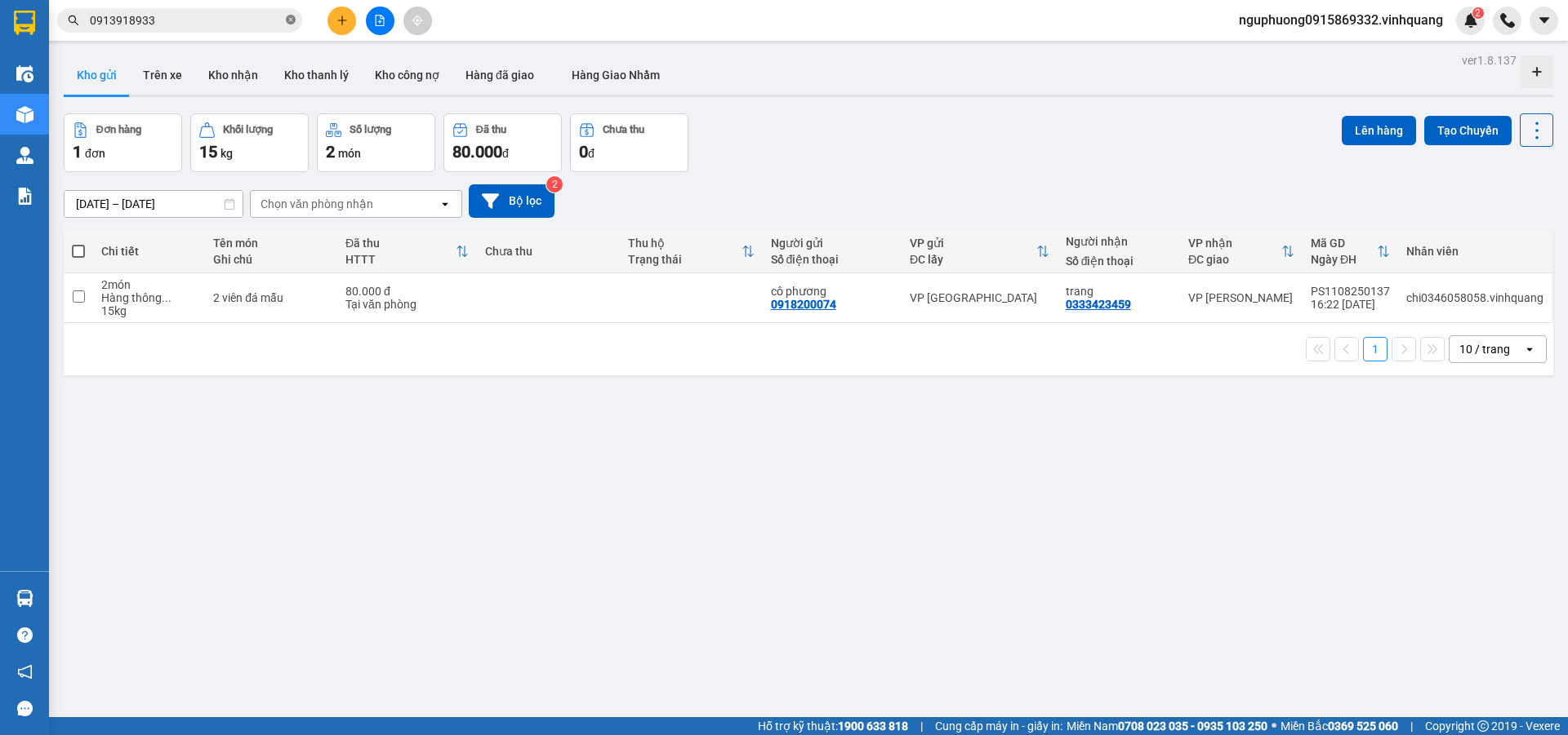
click at [291, 19] on icon "close-circle" at bounding box center [291, 20] width 10 height 10
paste input "0975198234"
type input "0975198234"
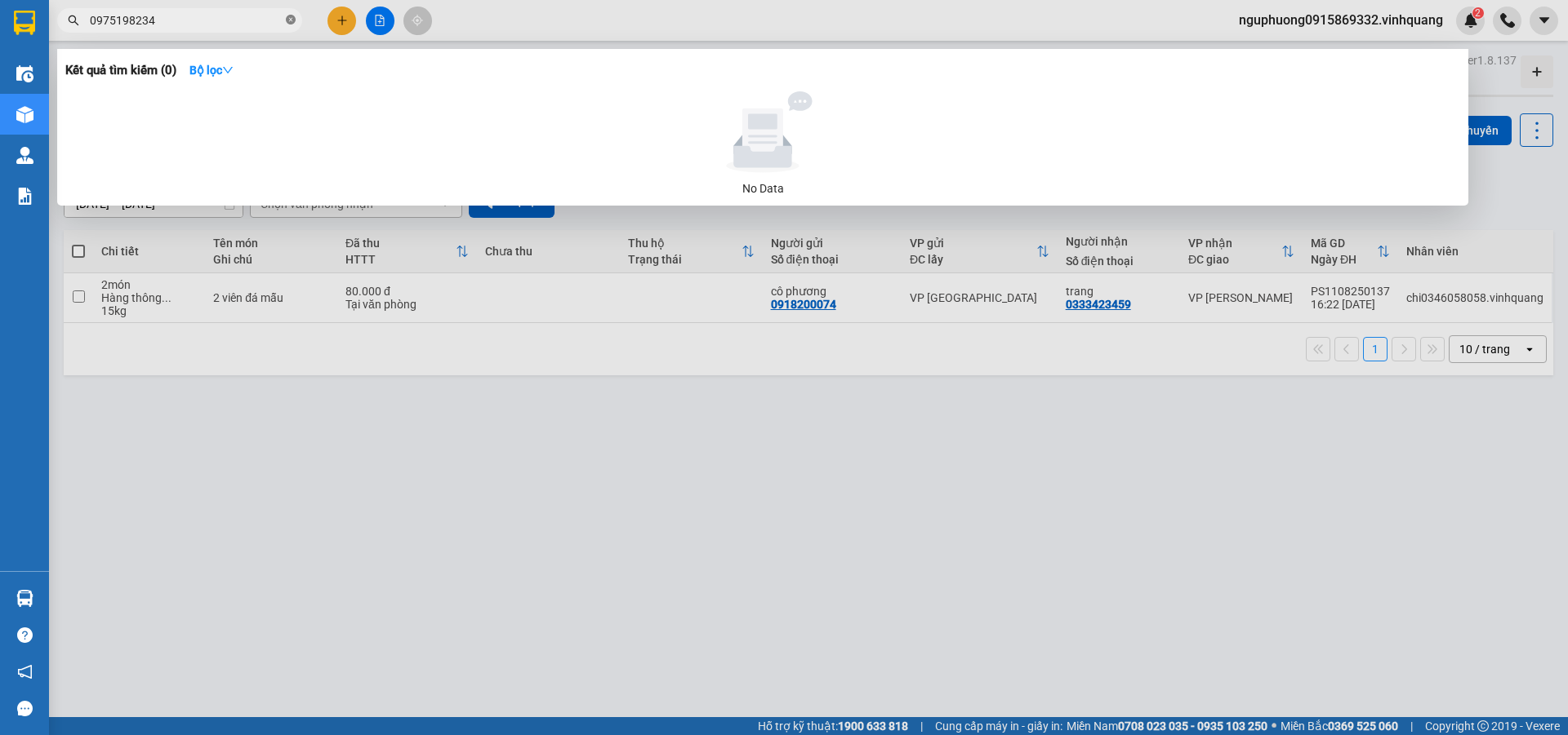
click at [289, 21] on icon "close-circle" at bounding box center [291, 20] width 10 height 10
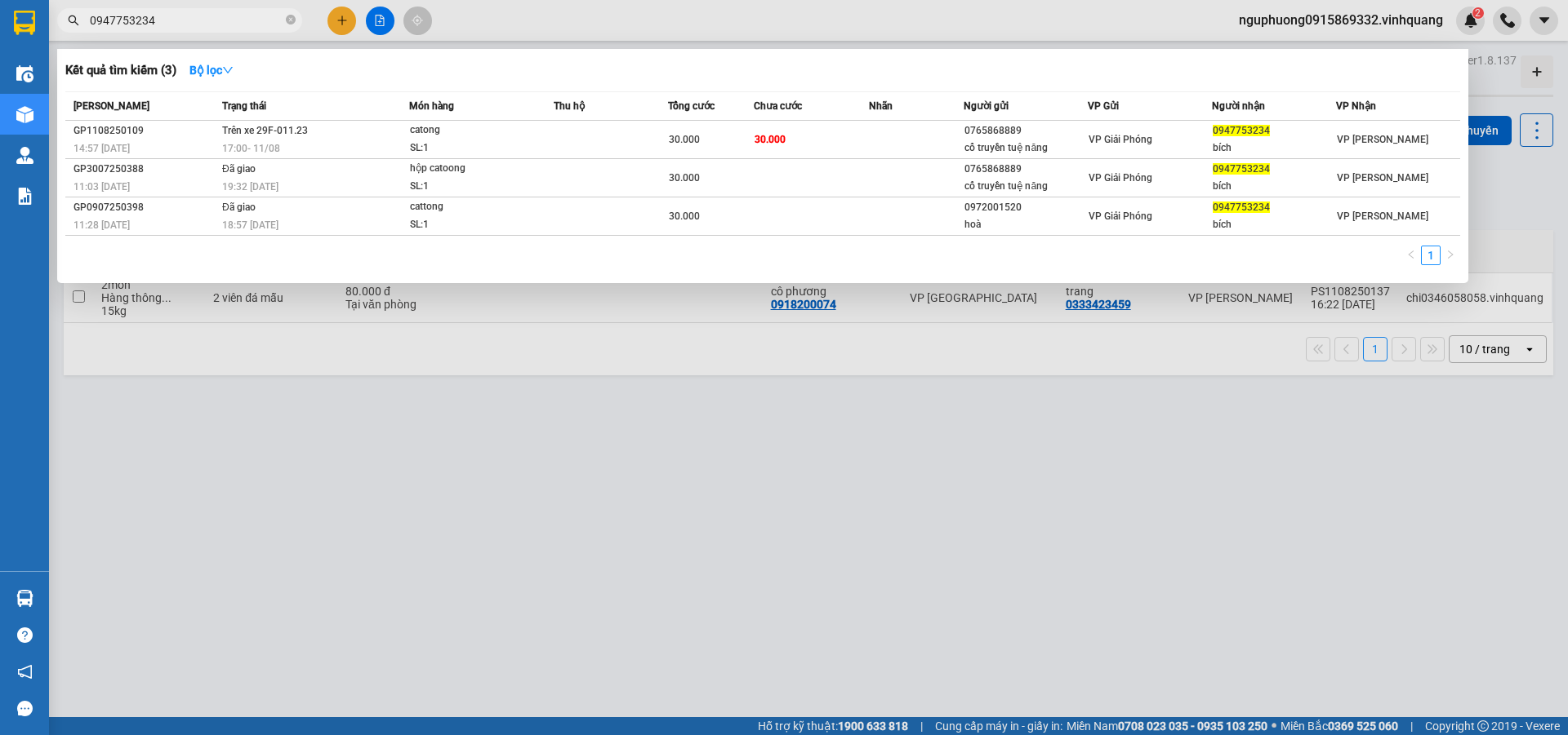
type input "0947753234"
